Goal: Navigation & Orientation: Find specific page/section

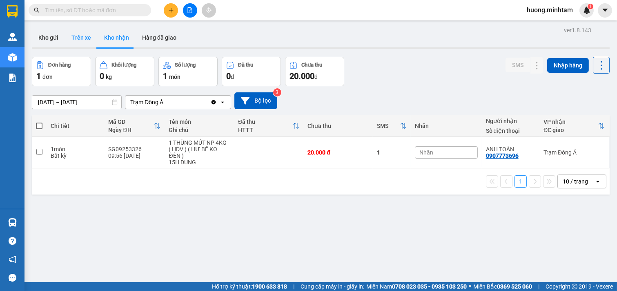
click at [87, 39] on button "Trên xe" at bounding box center [81, 38] width 33 height 20
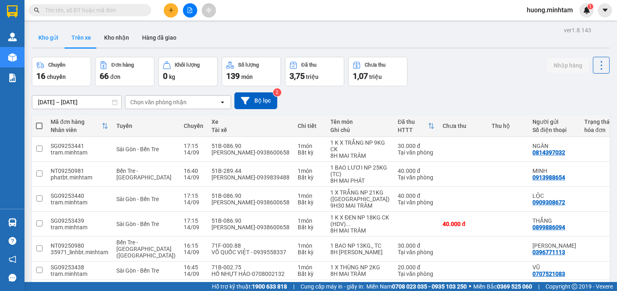
click at [52, 39] on button "Kho gửi" at bounding box center [48, 38] width 33 height 20
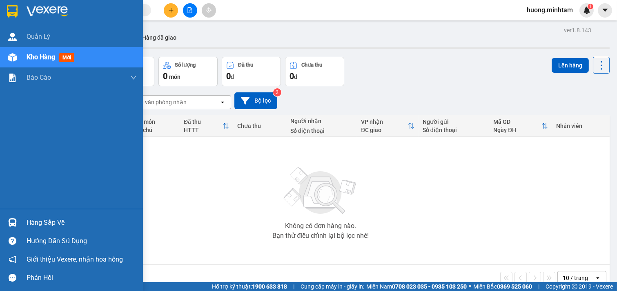
click at [51, 221] on div "Hàng sắp về" at bounding box center [82, 223] width 110 height 12
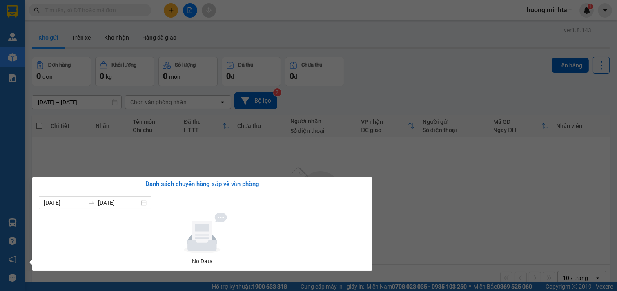
click at [122, 165] on section "Kết quả tìm kiếm ( 30 ) Bộ lọc Mã ĐH Trạng thái Món hàng Tổng cước Chưa cước Nh…" at bounding box center [308, 145] width 617 height 291
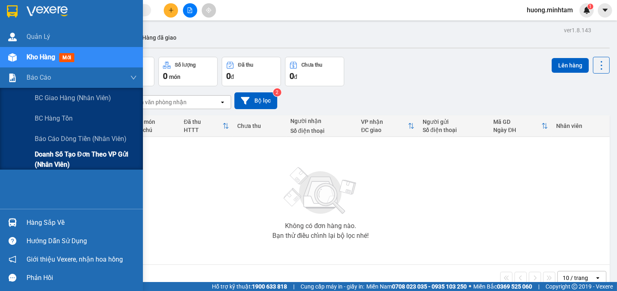
click at [93, 150] on span "Doanh số tạo đơn theo VP gửi (nhân viên)" at bounding box center [86, 159] width 102 height 20
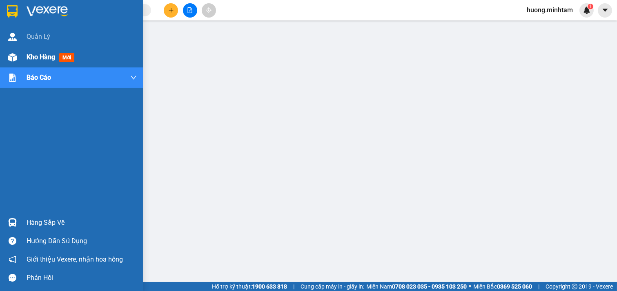
click at [51, 58] on span "Kho hàng" at bounding box center [41, 57] width 29 height 8
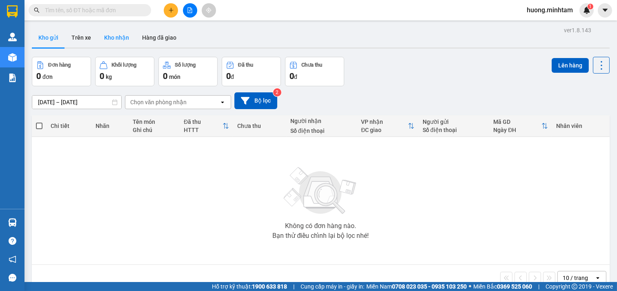
click at [114, 38] on button "Kho nhận" at bounding box center [117, 38] width 38 height 20
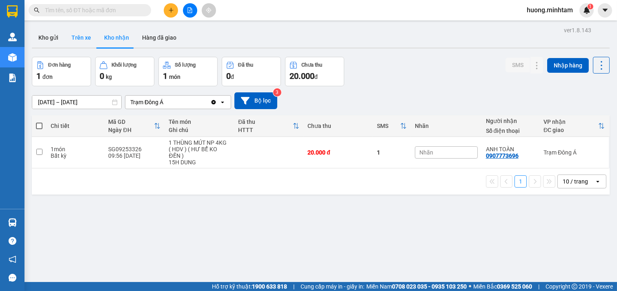
click at [85, 38] on button "Trên xe" at bounding box center [81, 38] width 33 height 20
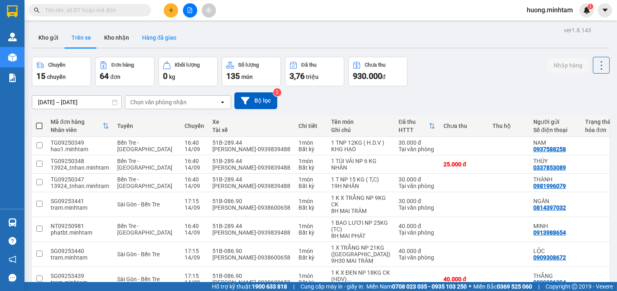
click at [158, 38] on button "Hàng đã giao" at bounding box center [159, 38] width 47 height 20
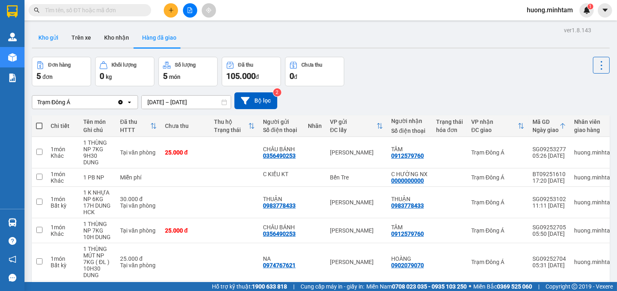
click at [54, 39] on button "Kho gửi" at bounding box center [48, 38] width 33 height 20
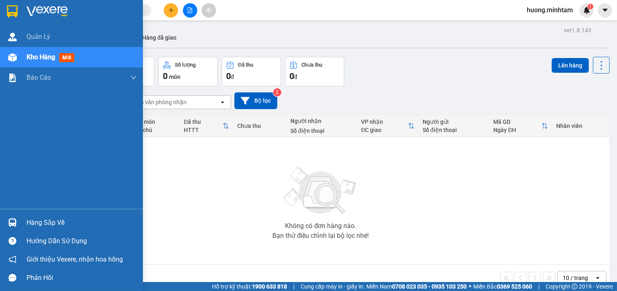
click at [50, 222] on div "Hàng sắp về" at bounding box center [82, 223] width 110 height 12
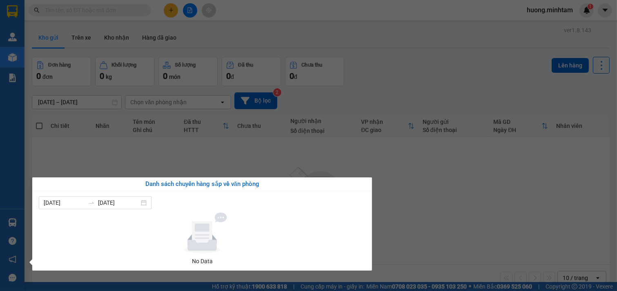
click at [76, 156] on section "Kết quả tìm kiếm ( 30 ) Bộ lọc Mã ĐH Trạng thái Món hàng Tổng cước Chưa cước Nh…" at bounding box center [308, 145] width 617 height 291
